Goal: Navigation & Orientation: Find specific page/section

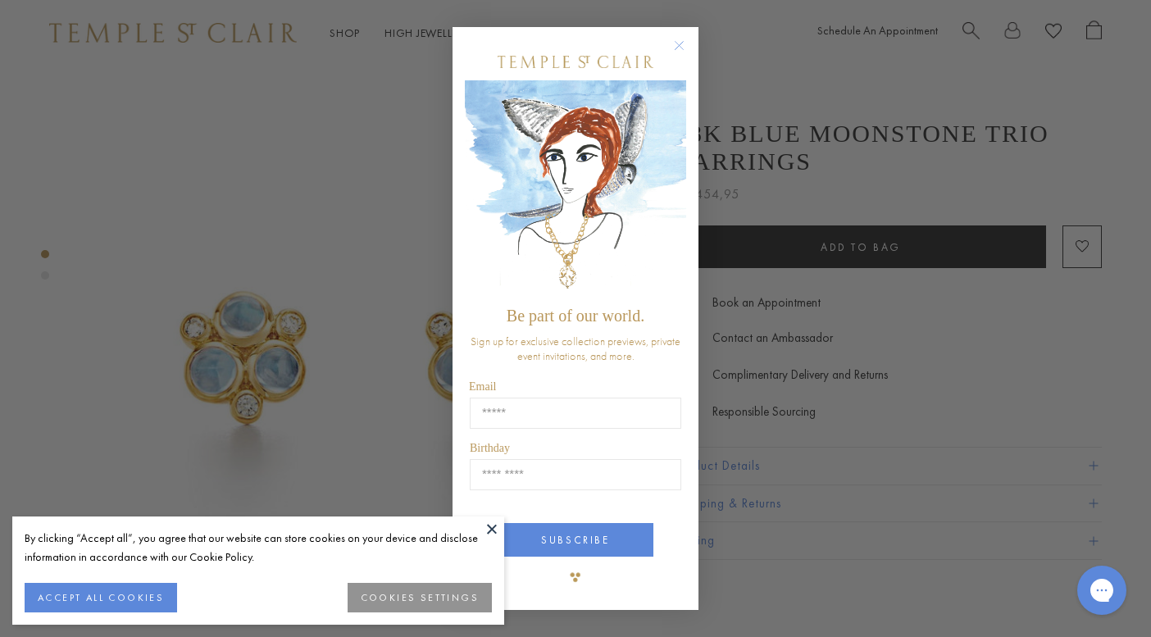
click at [121, 595] on button "ACCEPT ALL COOKIES" at bounding box center [101, 598] width 152 height 30
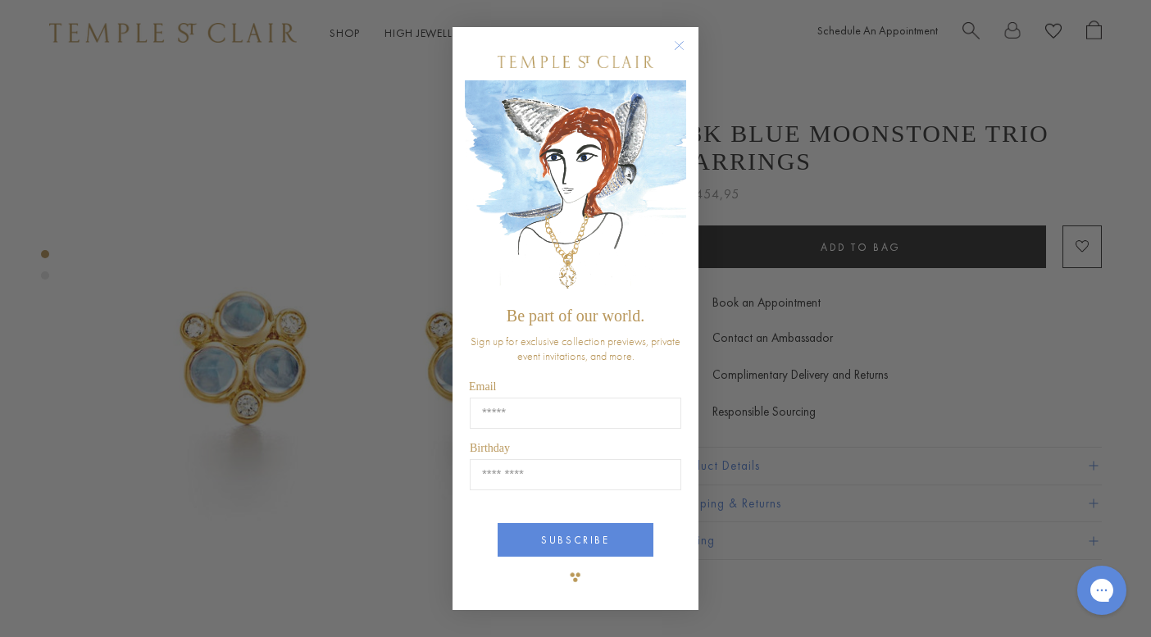
click at [682, 44] on circle "Close dialog" at bounding box center [680, 45] width 20 height 20
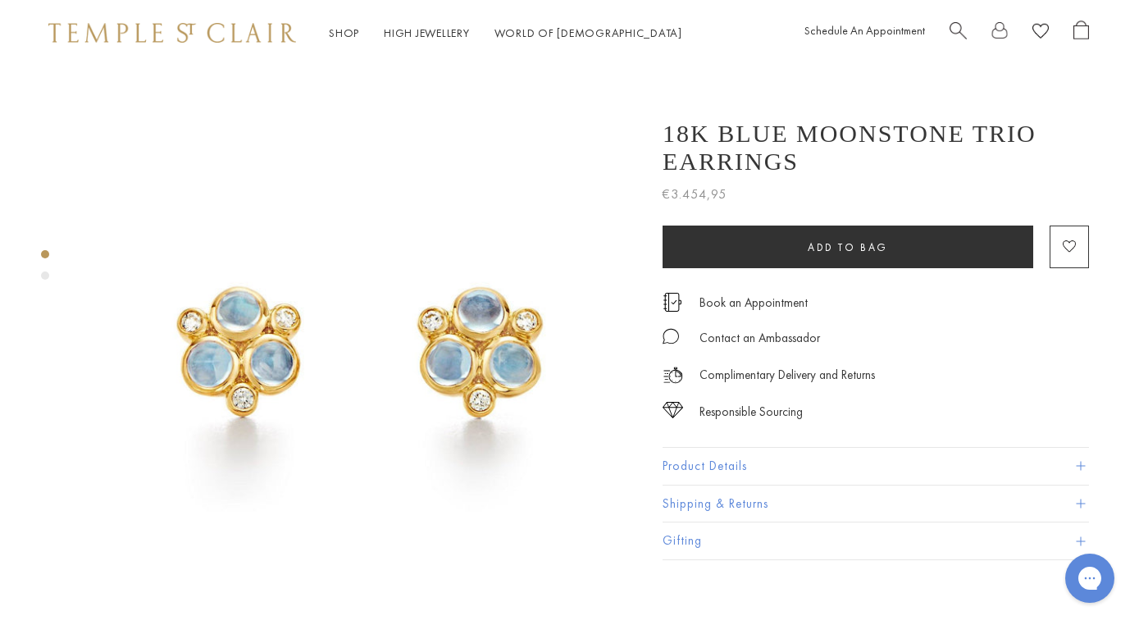
scroll to position [0, 1]
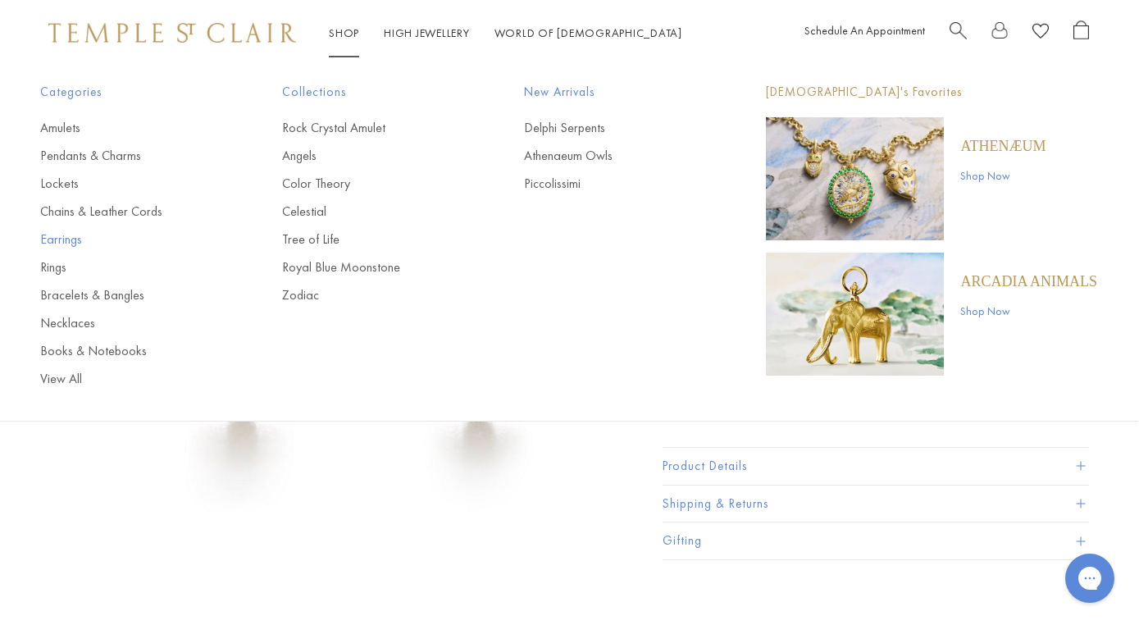
click at [69, 242] on link "Earrings" at bounding box center [128, 239] width 176 height 18
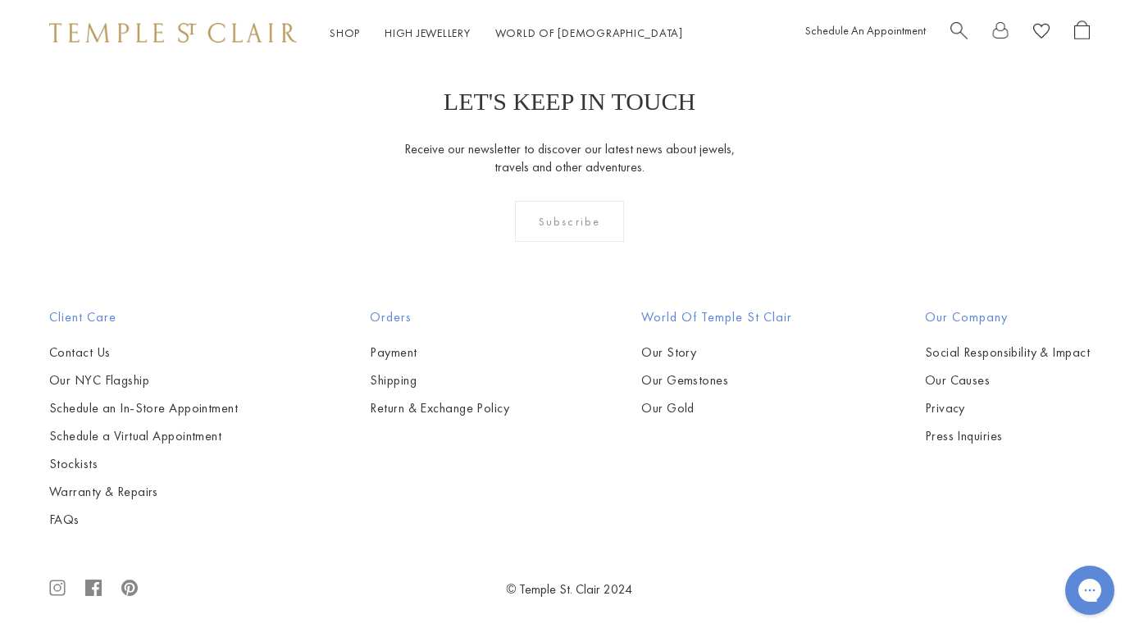
scroll to position [6814, 0]
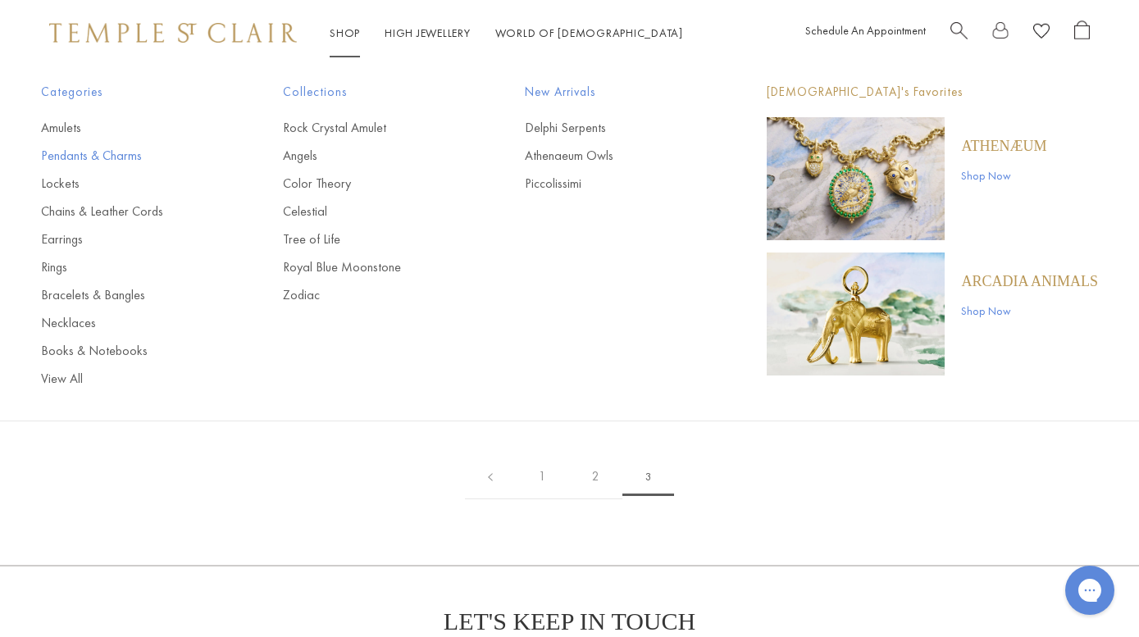
click at [111, 155] on link "Pendants & Charms" at bounding box center [129, 156] width 176 height 18
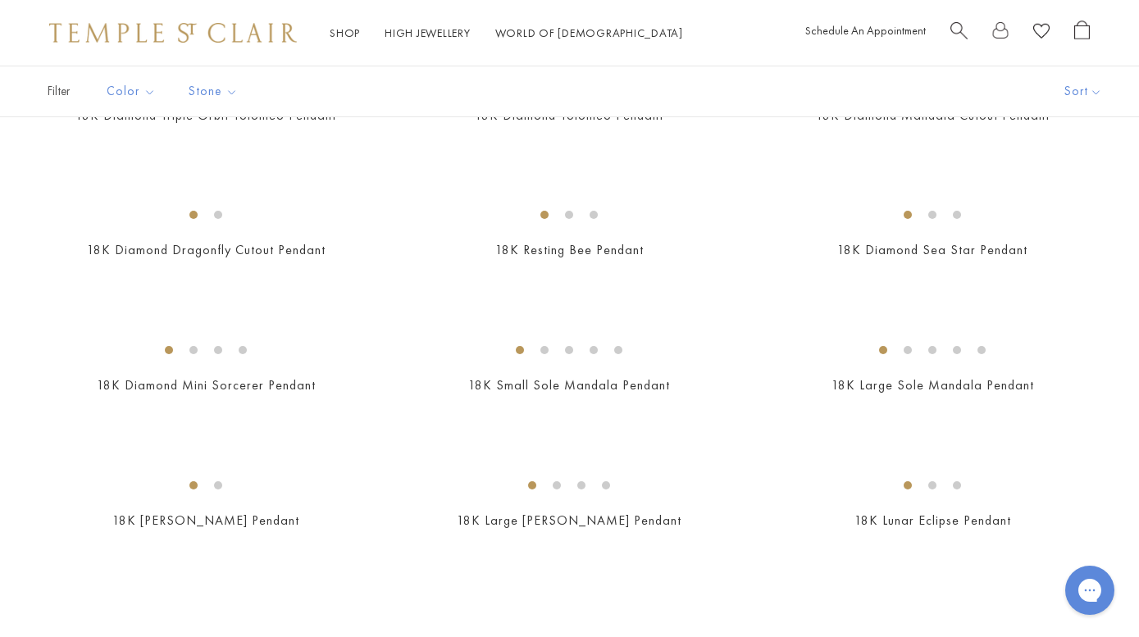
scroll to position [2374, 0]
